Goal: Task Accomplishment & Management: Manage account settings

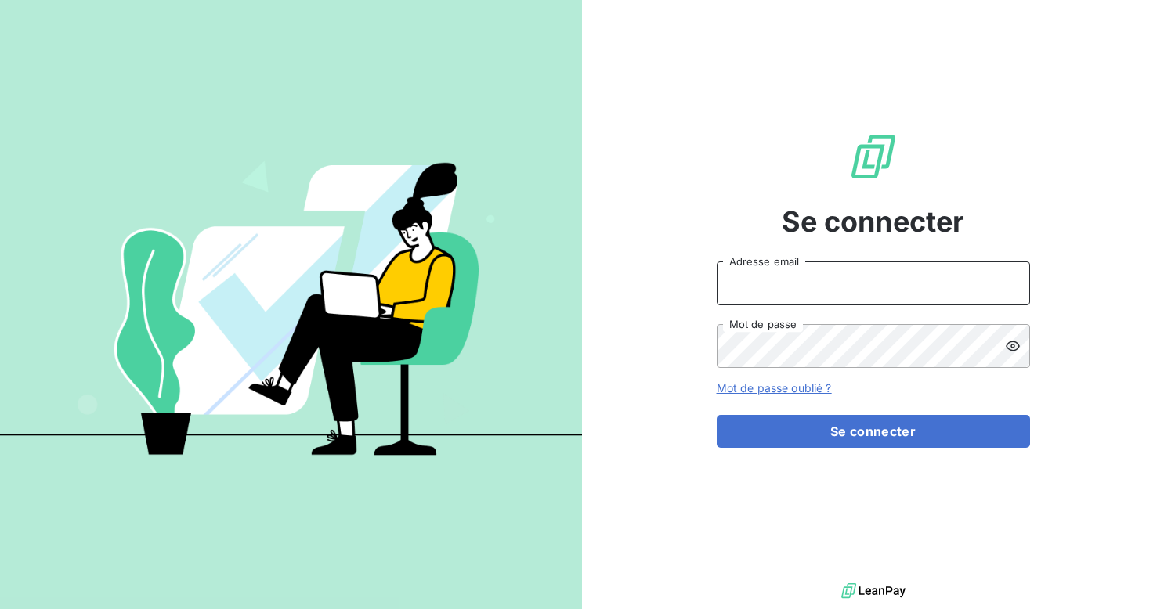
click at [785, 299] on input "Adresse email" at bounding box center [872, 284] width 313 height 44
paste input "[EMAIL_ADDRESS][DOMAIN_NAME]"
type input "[EMAIL_ADDRESS][DOMAIN_NAME]"
click at [63, 168] on img at bounding box center [291, 304] width 582 height 364
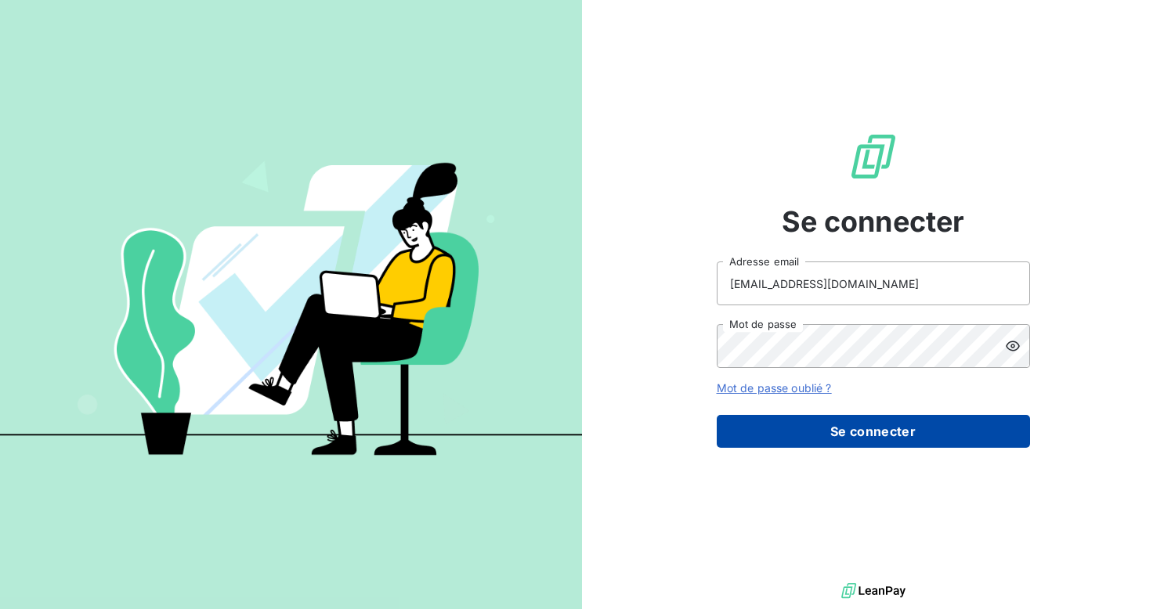
click at [846, 431] on button "Se connecter" at bounding box center [872, 431] width 313 height 33
click at [864, 431] on button "Se connecter" at bounding box center [872, 431] width 313 height 33
drag, startPoint x: 864, startPoint y: 431, endPoint x: 821, endPoint y: 437, distance: 43.5
click at [821, 437] on button "Se connecter" at bounding box center [872, 431] width 313 height 33
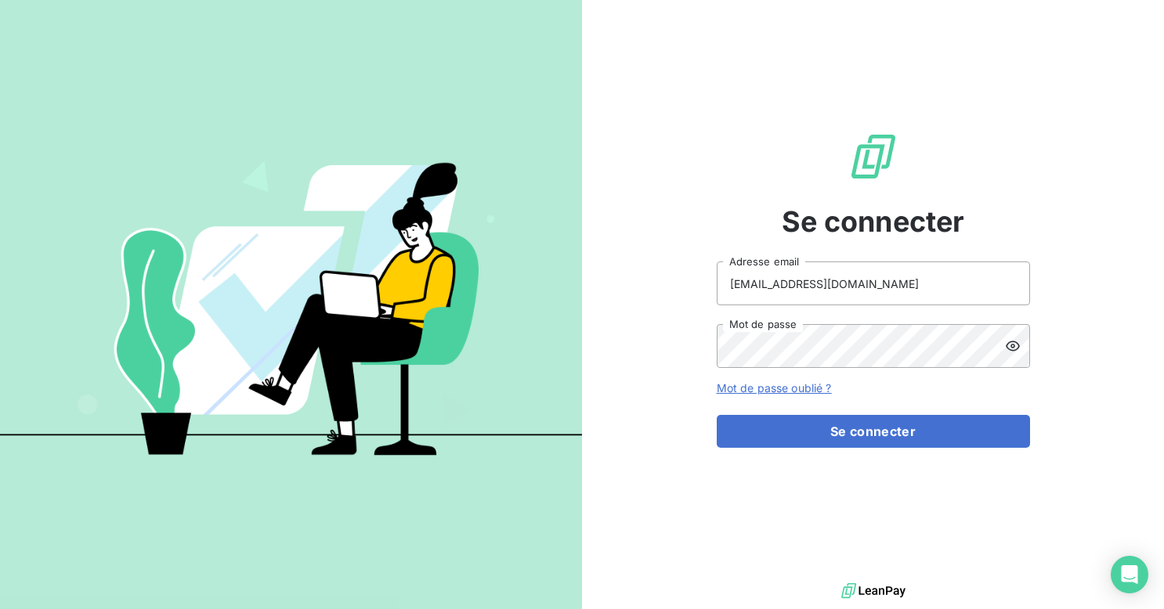
click at [1014, 348] on icon at bounding box center [1013, 346] width 16 height 16
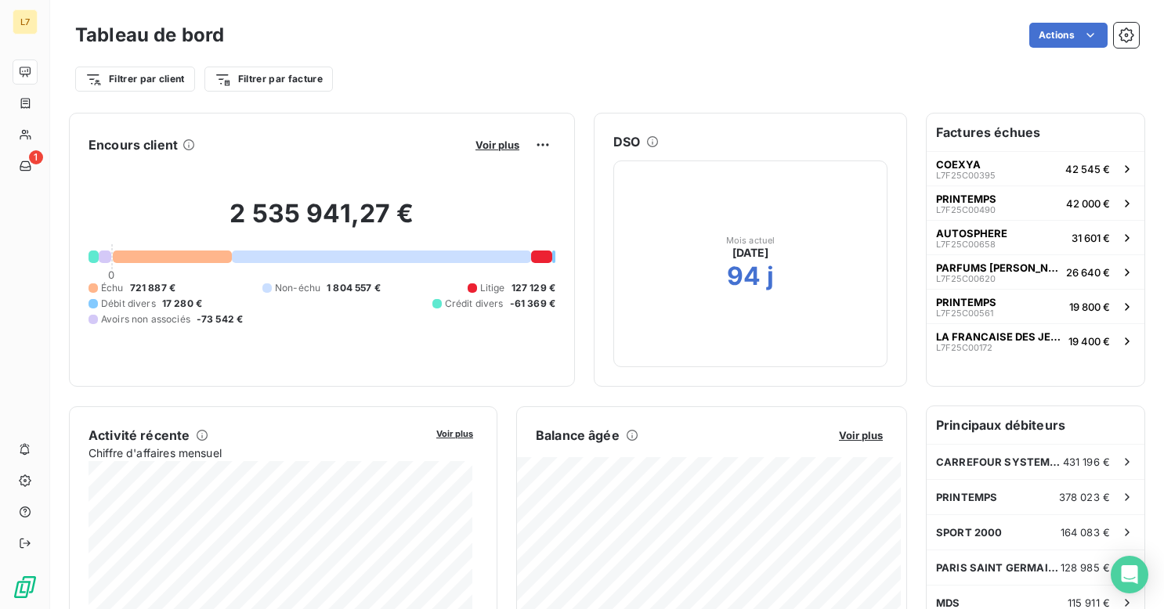
click at [127, 164] on div "2 535 941,27 € 0 Échu 721 887 € Non-échu 1 804 557 € Litige 127 129 € Débit div…" at bounding box center [321, 262] width 467 height 210
click at [151, 85] on html "L7 1 Tableau de bord Actions Filtrer par client Filtrer par facture Encours cli…" at bounding box center [582, 304] width 1164 height 609
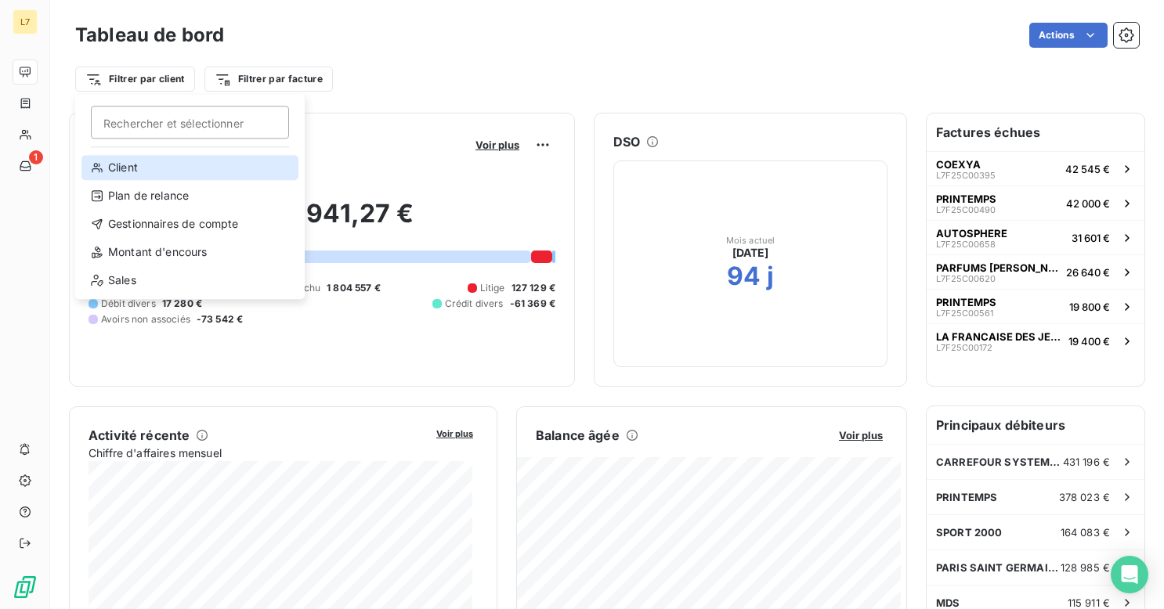
click at [144, 169] on div "Client" at bounding box center [189, 167] width 217 height 25
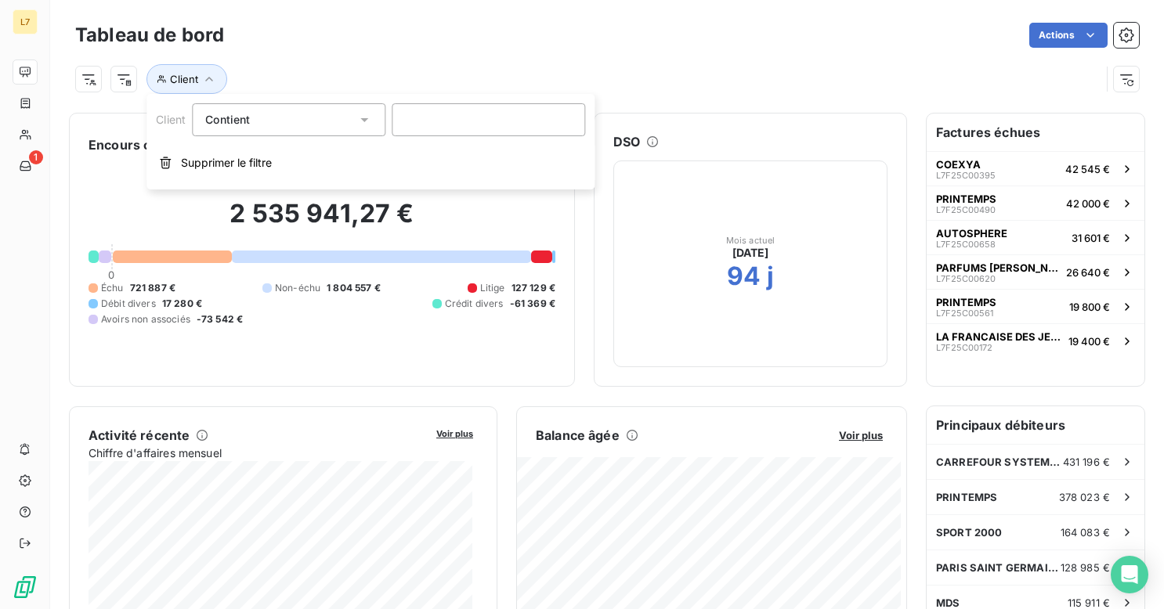
drag, startPoint x: 736, startPoint y: 2, endPoint x: 445, endPoint y: 48, distance: 294.9
click at [445, 48] on div "Tableau de bord Actions" at bounding box center [606, 35] width 1063 height 33
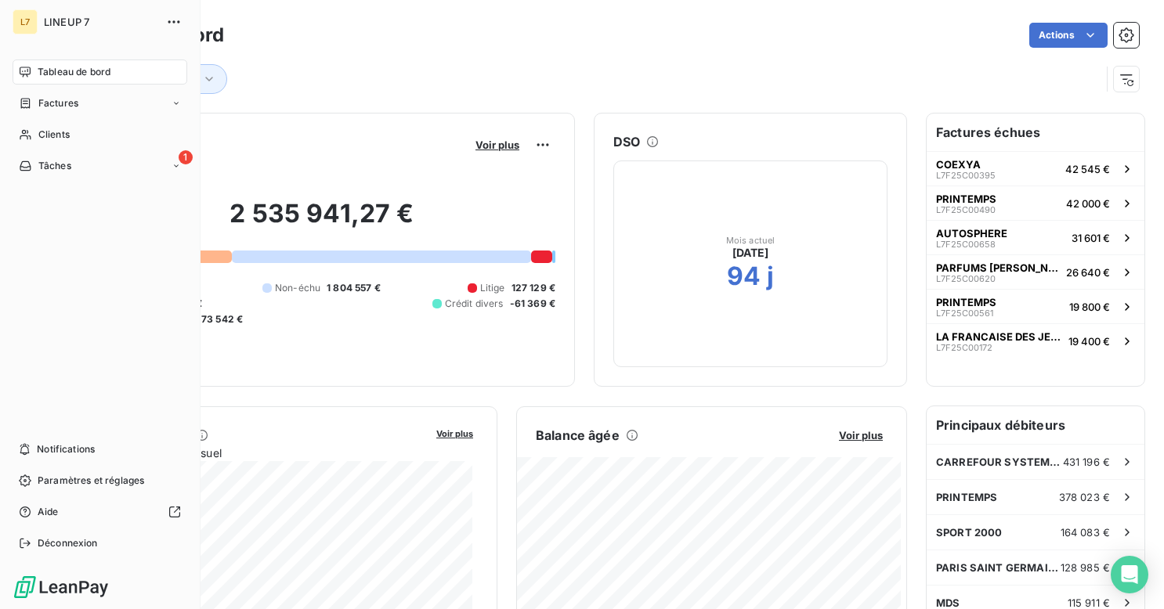
click at [114, 74] on div "Tableau de bord" at bounding box center [100, 72] width 175 height 25
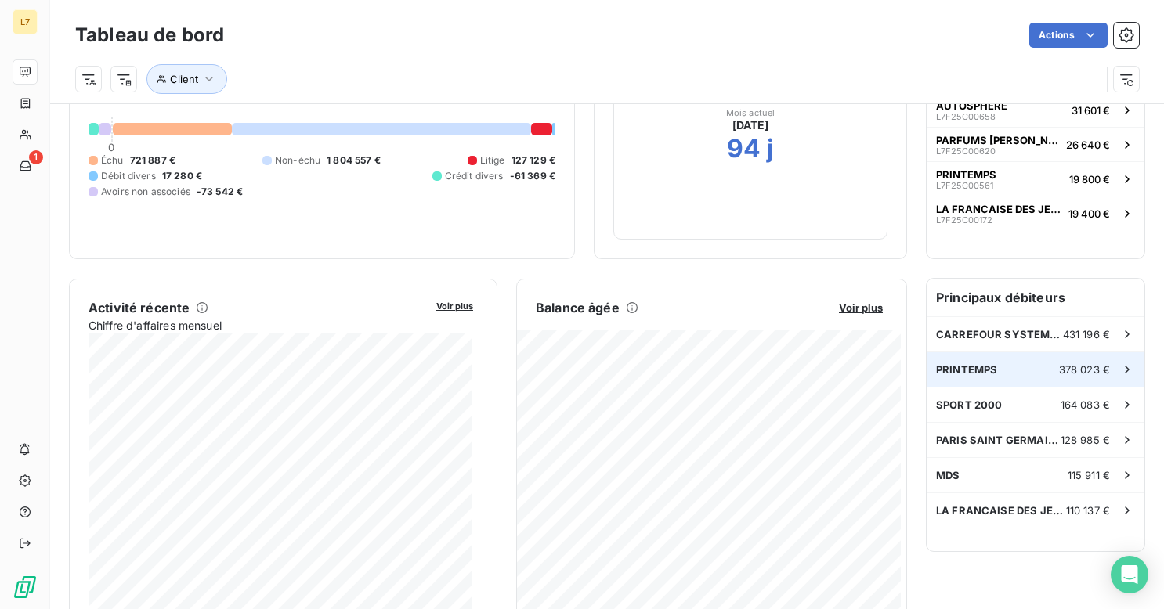
scroll to position [130, 0]
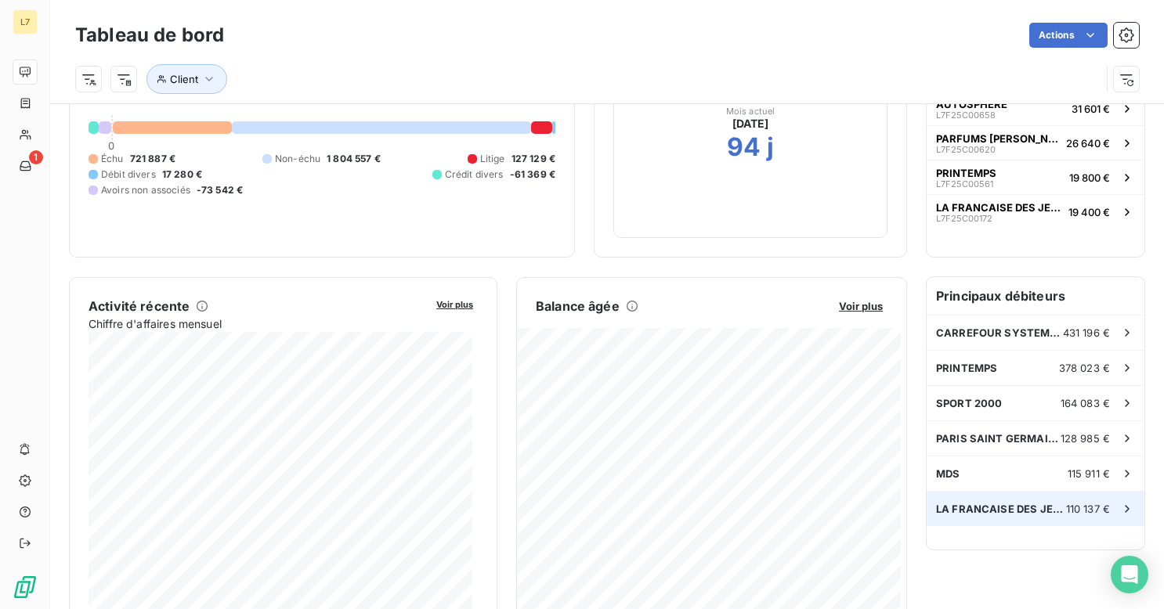
click at [979, 500] on div "LA FRANCAISE DES JEUX 110 137 €" at bounding box center [1035, 509] width 218 height 34
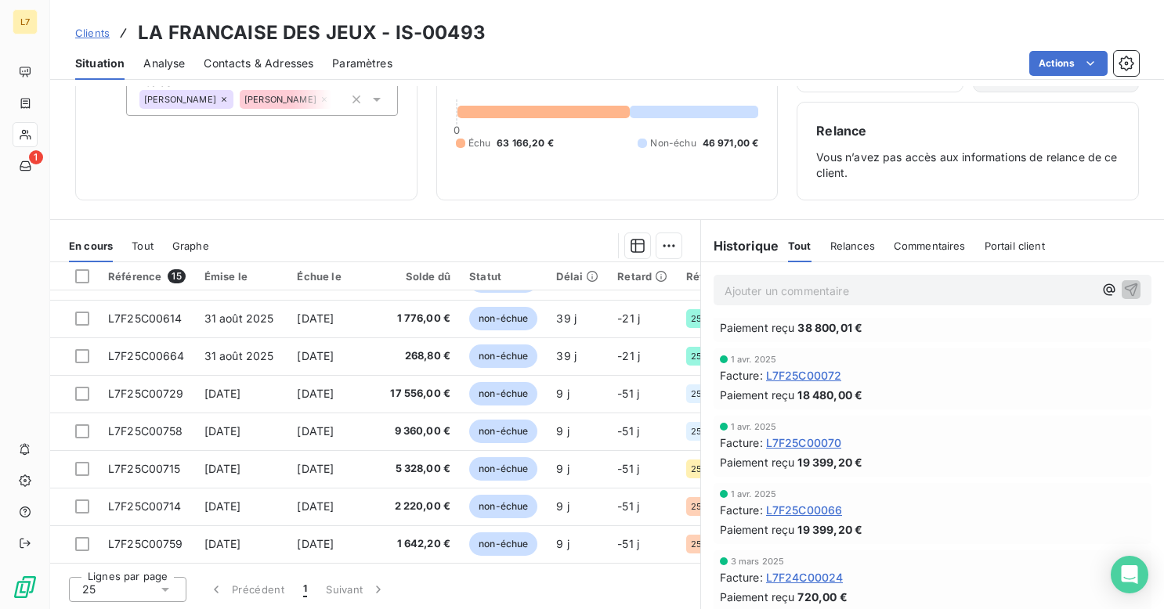
scroll to position [1074, 0]
